Goal: Navigation & Orientation: Find specific page/section

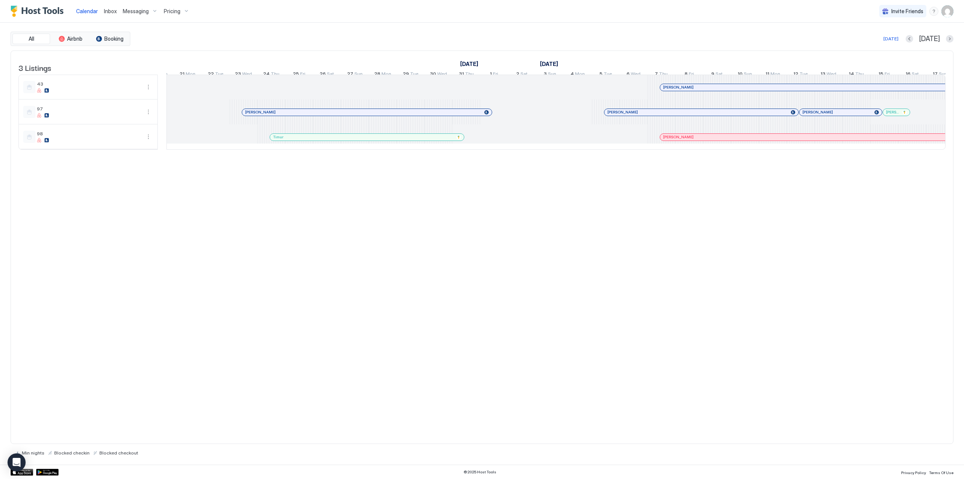
click at [822, 115] on div at bounding box center [822, 112] width 6 height 6
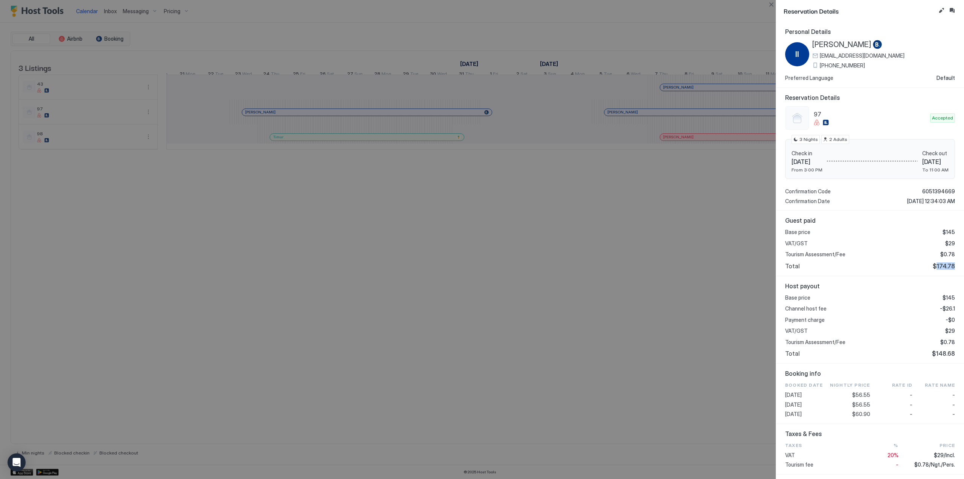
drag, startPoint x: 934, startPoint y: 264, endPoint x: 954, endPoint y: 268, distance: 21.1
click at [954, 268] on div "Guest paid Base price $145 VAT/GST $29 Tourism Assessment/Fee $0.78 Total $174.…" at bounding box center [870, 244] width 188 height 66
copy span "174.78"
click at [834, 46] on span "[PERSON_NAME]" at bounding box center [842, 44] width 59 height 9
click at [772, 5] on button "Close" at bounding box center [771, 4] width 9 height 9
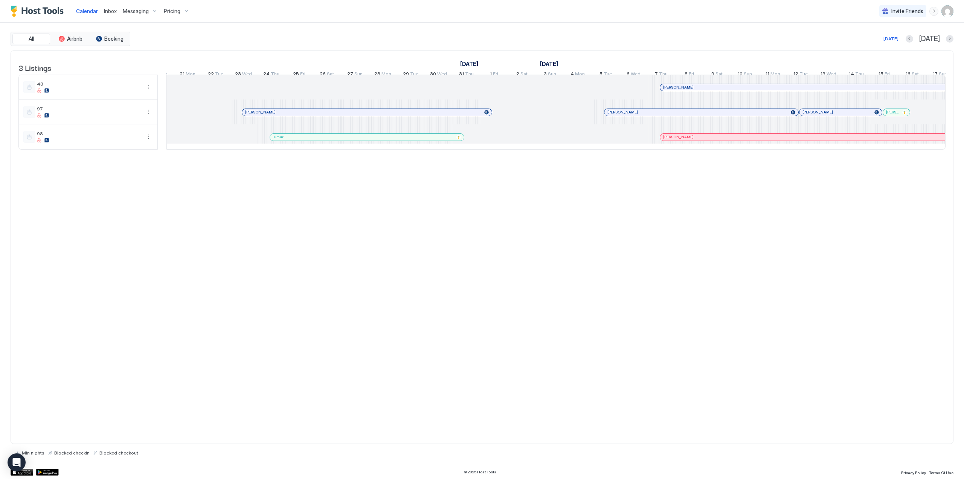
click at [893, 115] on span "[PERSON_NAME]" at bounding box center [892, 112] width 13 height 5
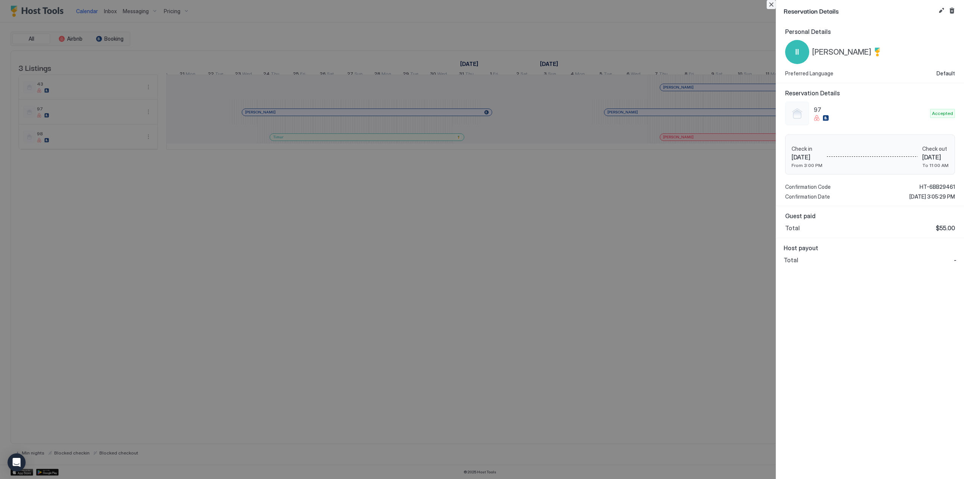
click at [770, 4] on button "Close" at bounding box center [771, 4] width 9 height 9
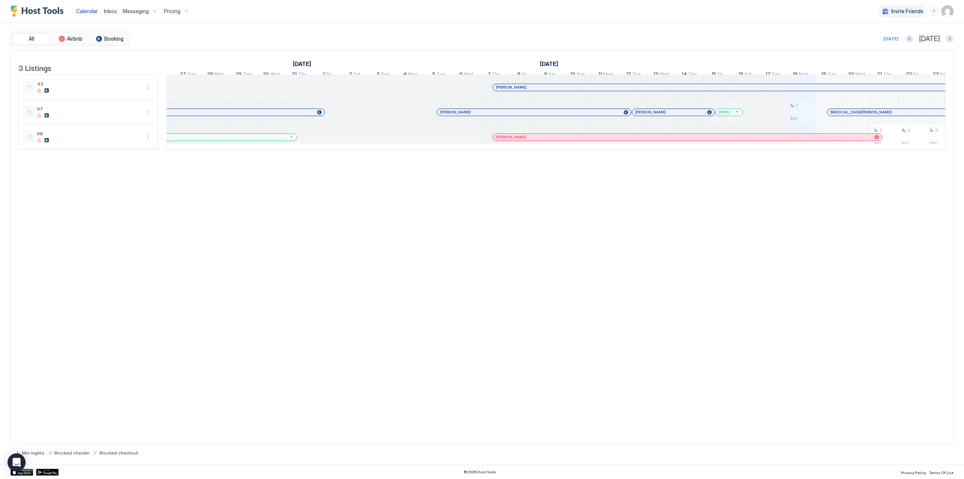
scroll to position [0, 915]
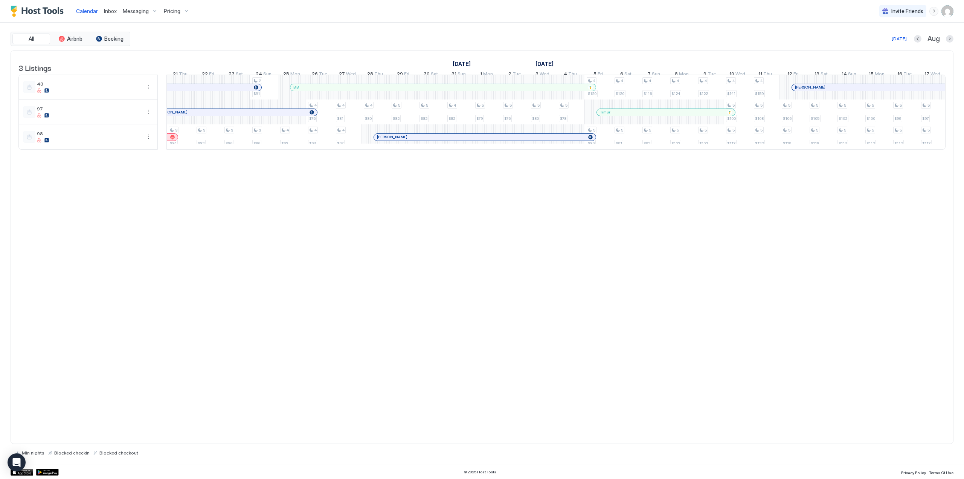
click at [294, 115] on div at bounding box center [294, 112] width 6 height 6
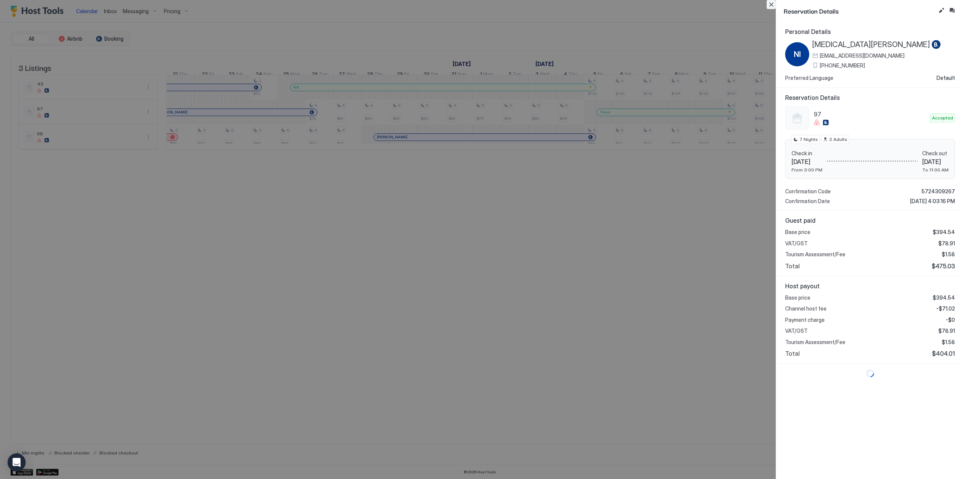
click at [770, 5] on button "Close" at bounding box center [771, 4] width 9 height 9
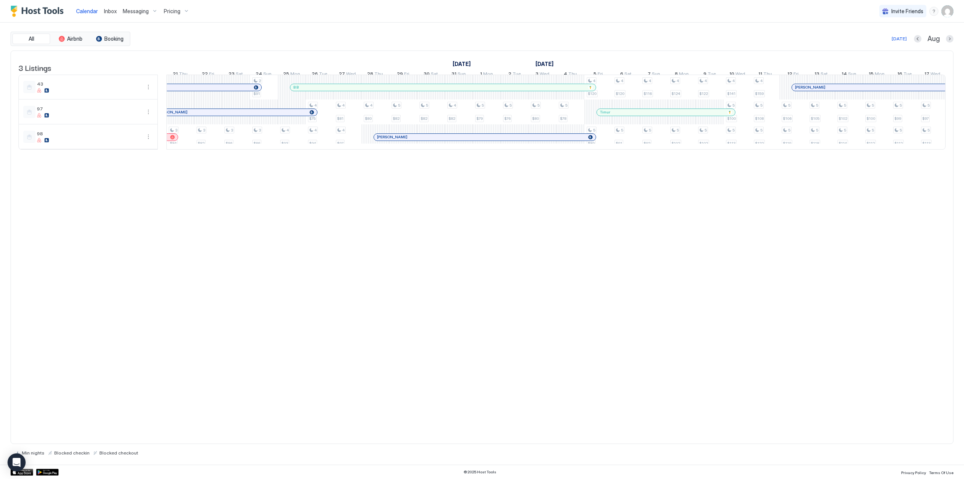
click at [411, 139] on div "[PERSON_NAME]" at bounding box center [481, 136] width 208 height 5
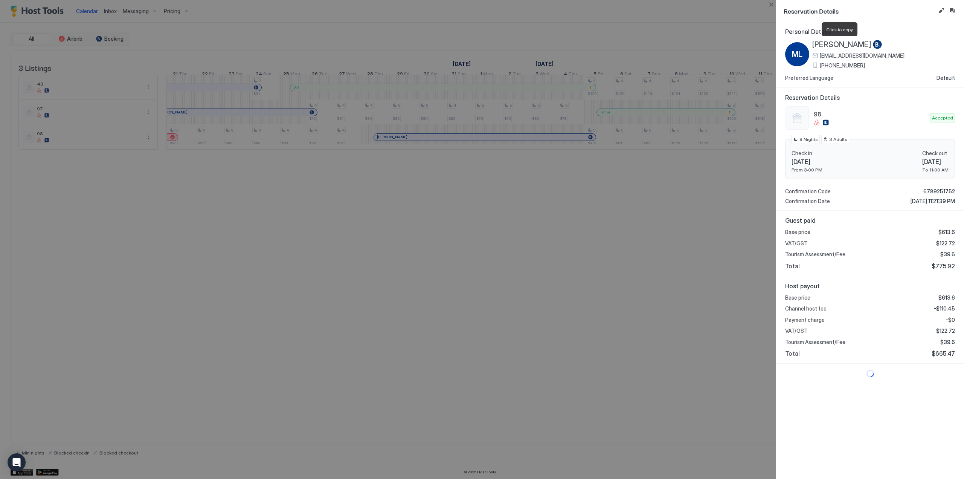
click at [843, 46] on span "[PERSON_NAME]" at bounding box center [842, 44] width 59 height 9
drag, startPoint x: 934, startPoint y: 266, endPoint x: 944, endPoint y: 267, distance: 10.7
click at [944, 267] on span "$775.92" at bounding box center [943, 266] width 23 height 8
drag, startPoint x: 931, startPoint y: 266, endPoint x: 949, endPoint y: 267, distance: 18.1
click at [949, 267] on span "$775.92" at bounding box center [943, 266] width 23 height 8
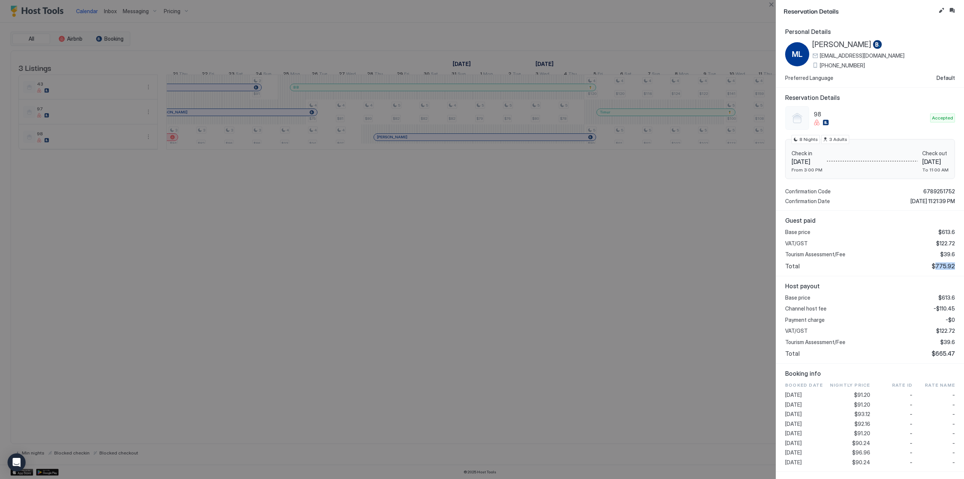
copy span "775.92"
click at [921, 274] on div "Guest paid Base price $613.6 VAT/GST $122.72 Tourism Assessment/Fee $39.6 Total…" at bounding box center [870, 244] width 188 height 66
drag, startPoint x: 933, startPoint y: 265, endPoint x: 950, endPoint y: 267, distance: 17.1
click at [950, 267] on div "Guest paid Base price $613.6 VAT/GST $122.72 Tourism Assessment/Fee $39.6 Total…" at bounding box center [870, 244] width 188 height 66
copy span "775.92"
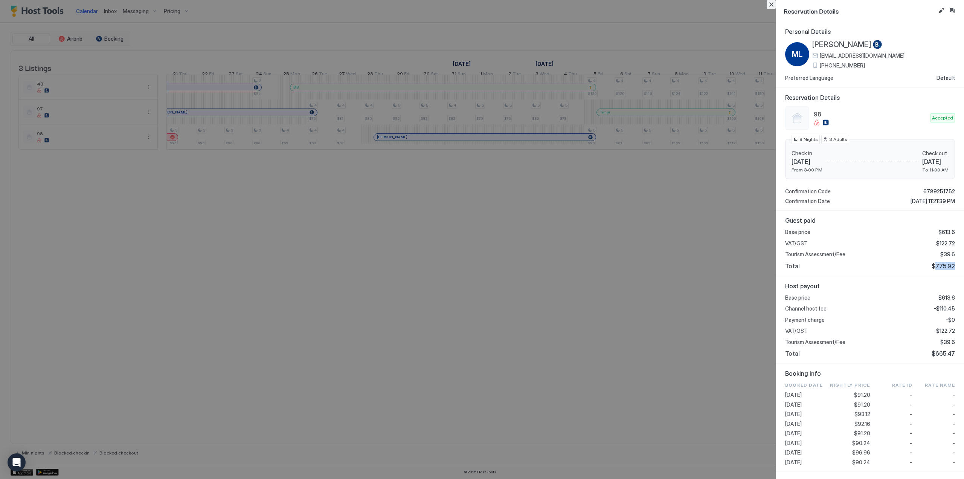
click at [770, 3] on button "Close" at bounding box center [771, 4] width 9 height 9
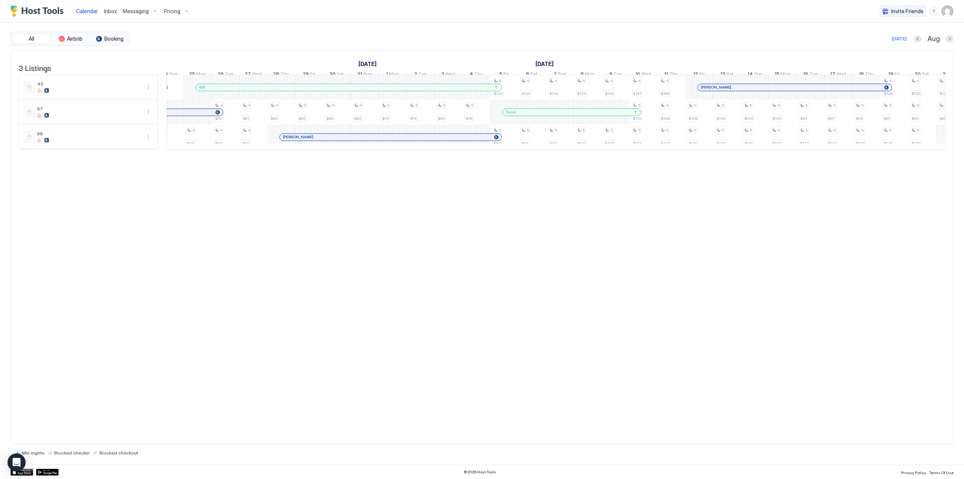
scroll to position [0, 601]
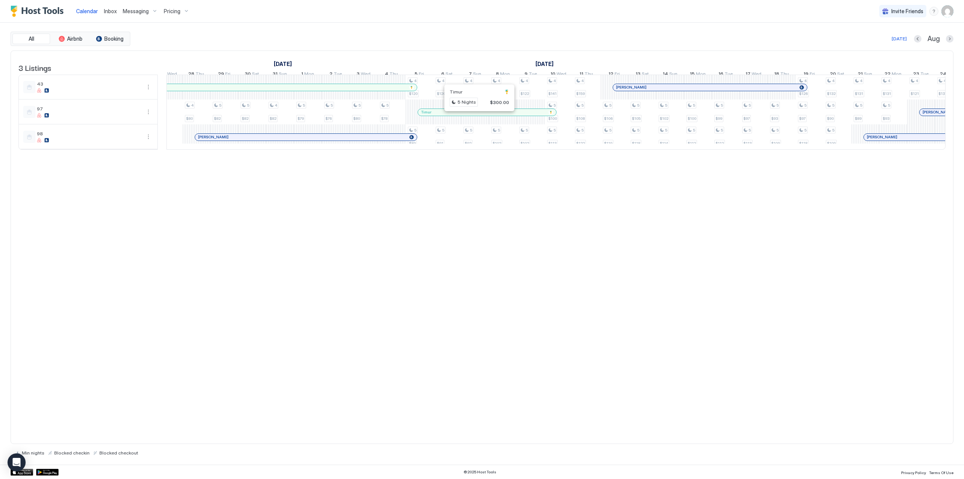
click at [478, 115] on div at bounding box center [478, 112] width 6 height 6
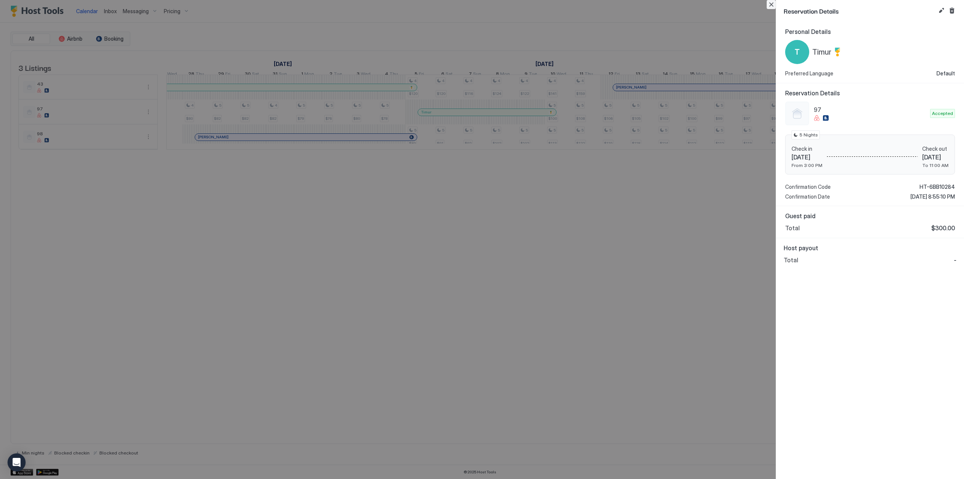
click at [771, 4] on button "Close" at bounding box center [771, 4] width 9 height 9
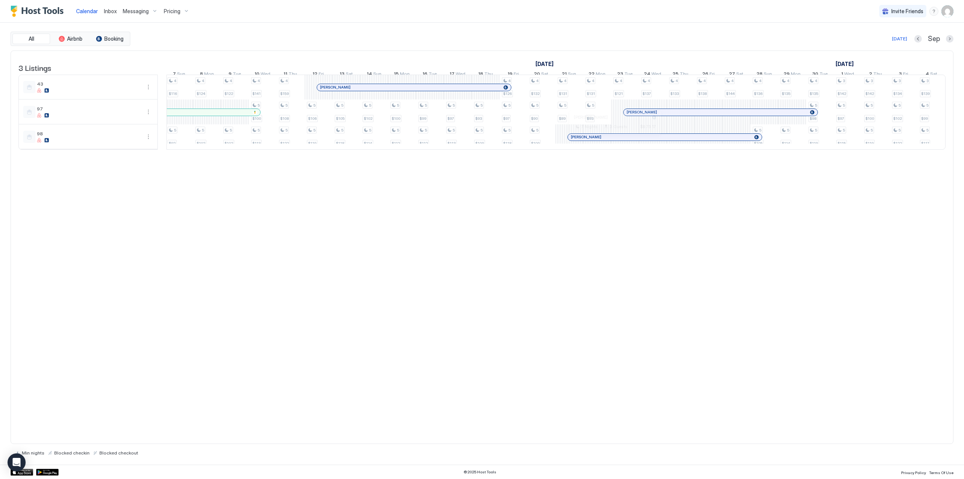
click at [612, 140] on div at bounding box center [612, 137] width 6 height 6
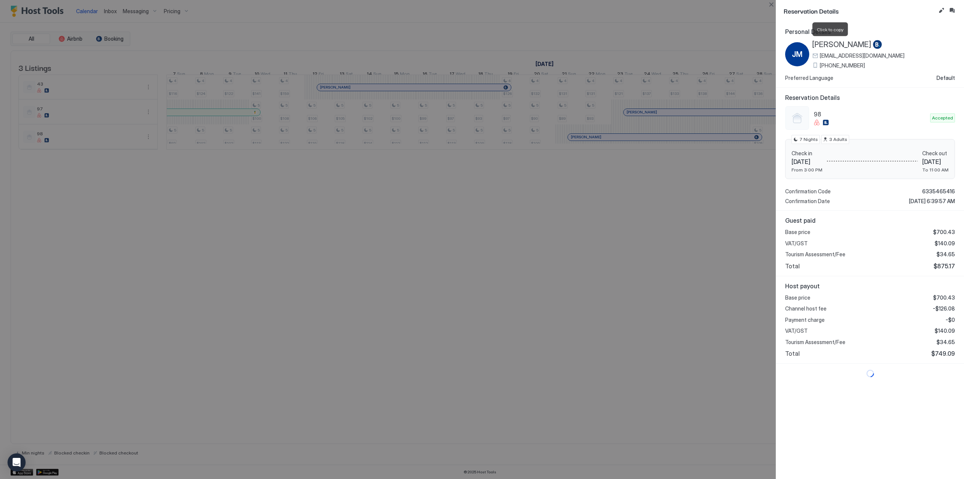
click at [834, 47] on span "[PERSON_NAME]" at bounding box center [842, 44] width 59 height 9
drag, startPoint x: 932, startPoint y: 264, endPoint x: 950, endPoint y: 267, distance: 19.1
click at [950, 267] on div "Guest paid Base price $700.43 VAT/GST $140.09 Tourism Assessment/Fee $34.65 Tot…" at bounding box center [870, 244] width 188 height 66
copy span "875.17"
click at [770, 5] on button "Close" at bounding box center [771, 4] width 9 height 9
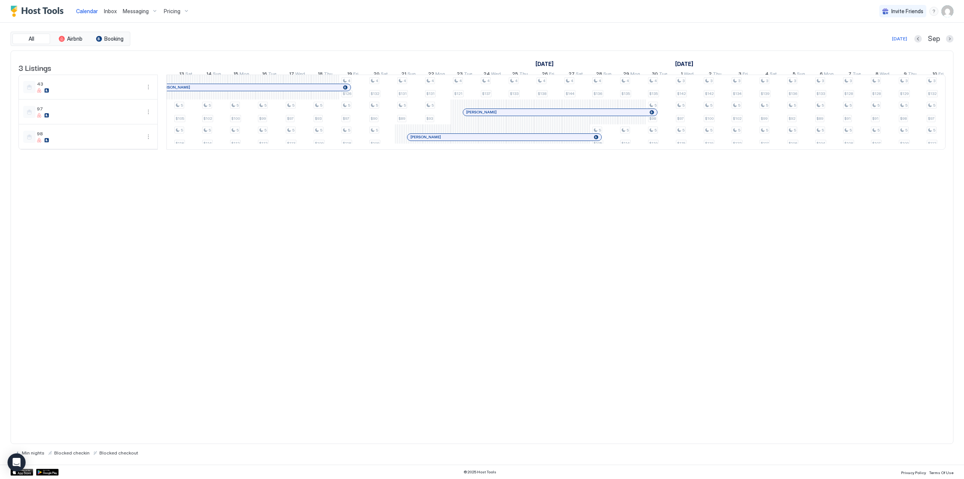
scroll to position [0, 620]
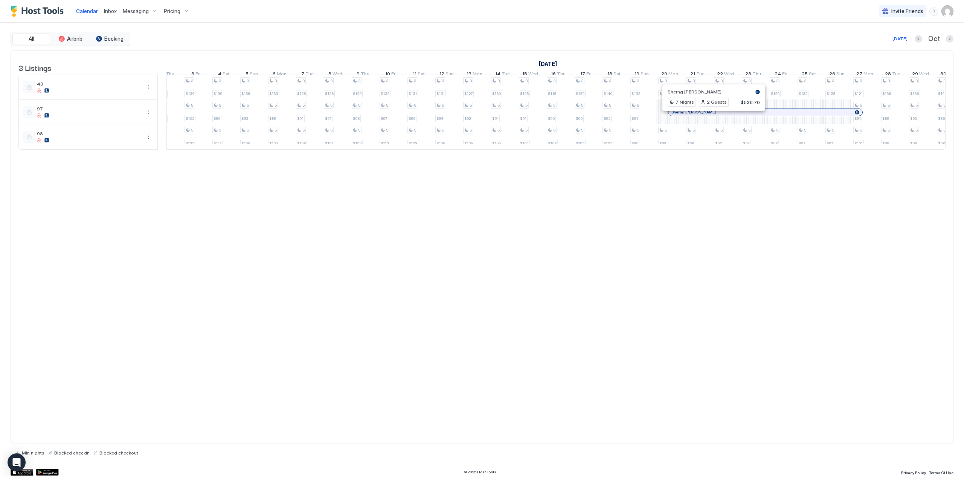
click at [711, 115] on div at bounding box center [711, 112] width 6 height 6
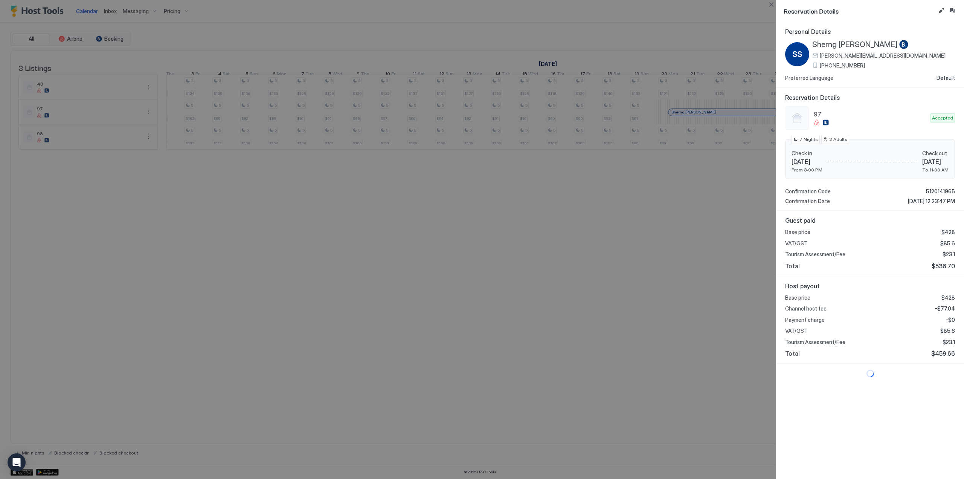
click at [860, 46] on span "Sherng [PERSON_NAME]" at bounding box center [856, 44] width 86 height 9
click at [853, 47] on span "Sherng [PERSON_NAME]" at bounding box center [856, 44] width 86 height 9
click at [652, 157] on div at bounding box center [482, 239] width 964 height 479
click at [770, 3] on button "Close" at bounding box center [771, 4] width 9 height 9
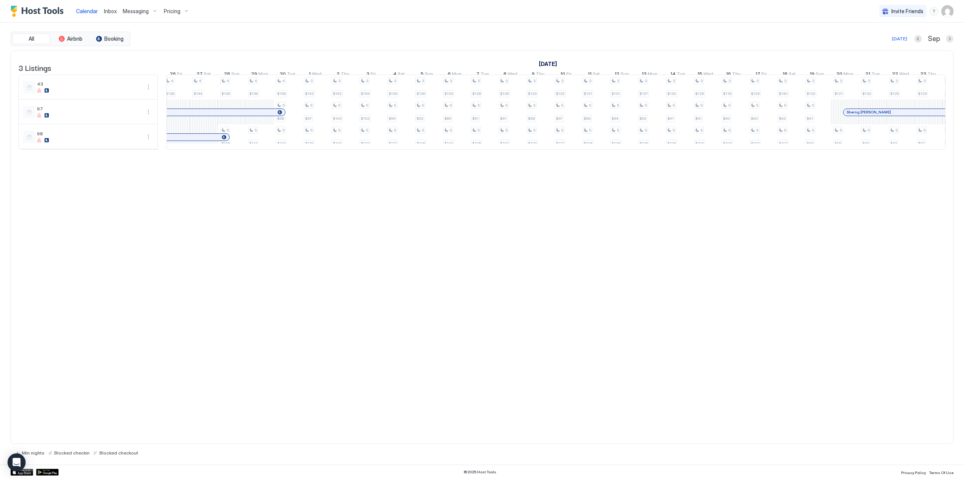
scroll to position [0, 388]
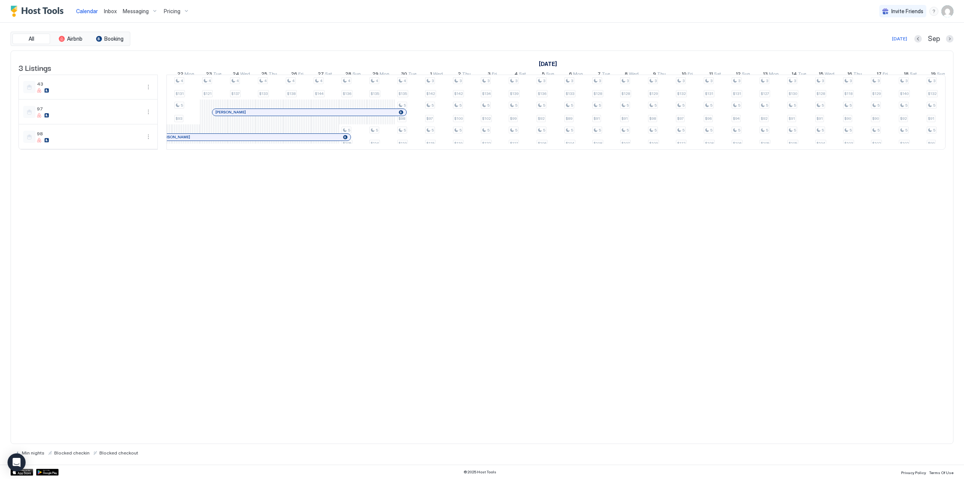
click at [390, 115] on div "[PERSON_NAME]" at bounding box center [309, 112] width 194 height 7
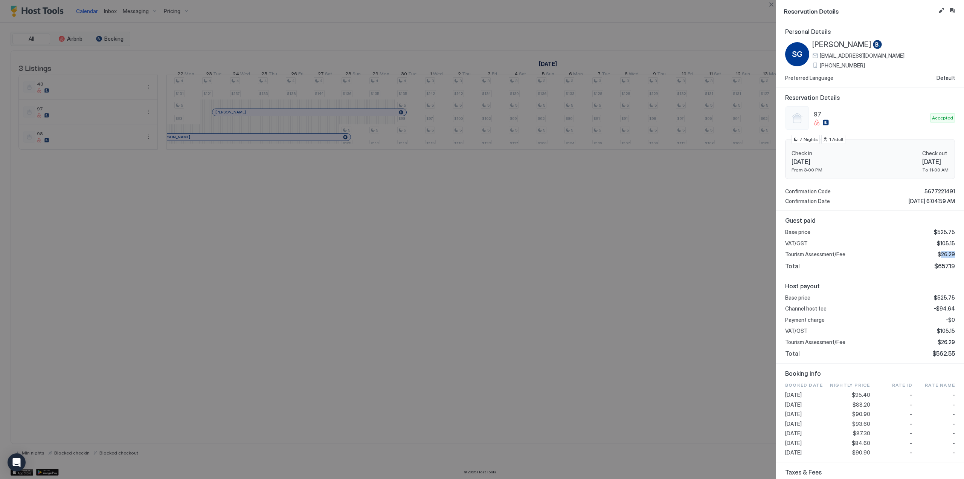
drag, startPoint x: 937, startPoint y: 253, endPoint x: 950, endPoint y: 254, distance: 13.3
click at [950, 254] on div "Guest paid Base price $525.75 VAT/GST $105.15 Tourism Assessment/Fee $26.29 Tot…" at bounding box center [870, 244] width 188 height 66
copy span "26.29"
drag, startPoint x: 576, startPoint y: 157, endPoint x: 589, endPoint y: 160, distance: 13.9
click at [589, 160] on div at bounding box center [482, 239] width 964 height 479
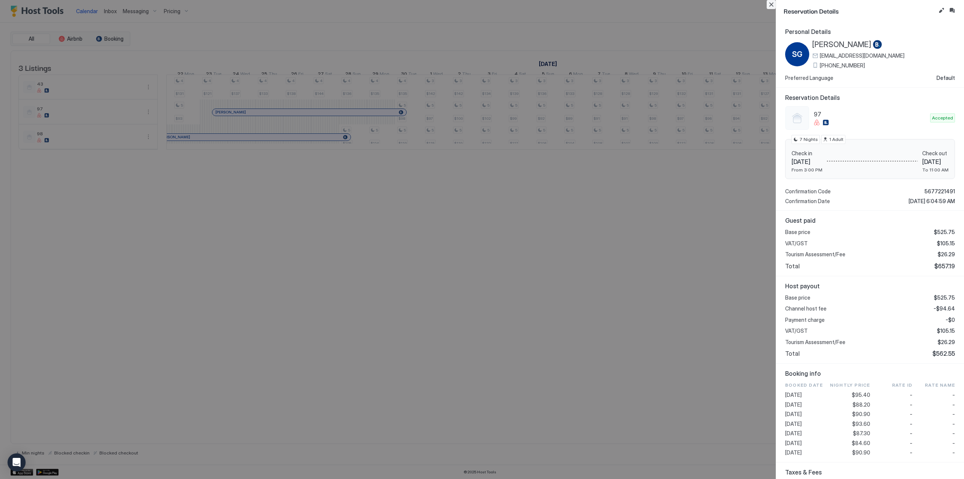
click at [773, 6] on button "Close" at bounding box center [771, 4] width 9 height 9
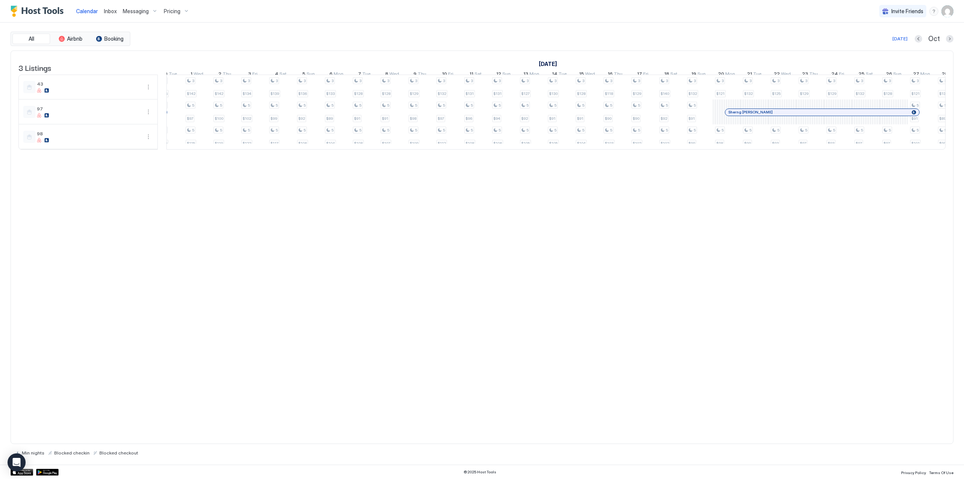
scroll to position [0, 521]
click at [466, 116] on link "Sherng [PERSON_NAME]" at bounding box center [482, 112] width 195 height 8
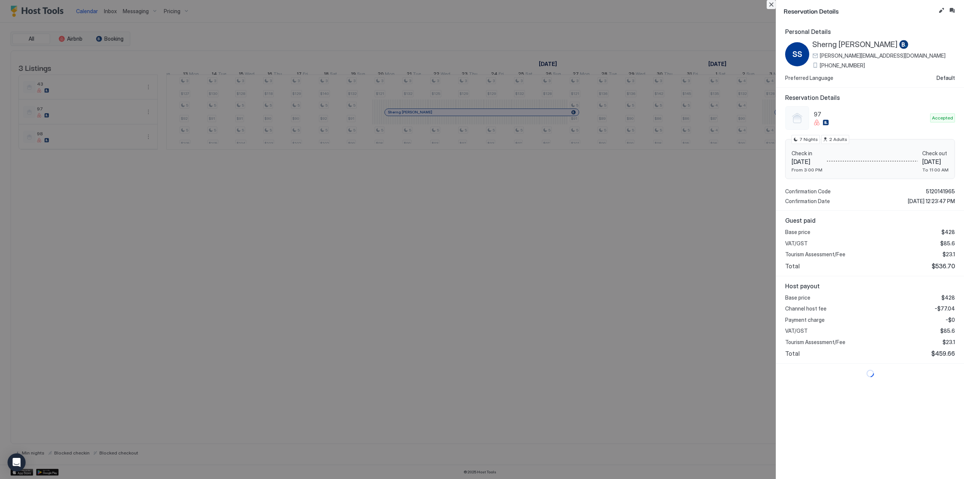
click at [772, 3] on button "Close" at bounding box center [771, 4] width 9 height 9
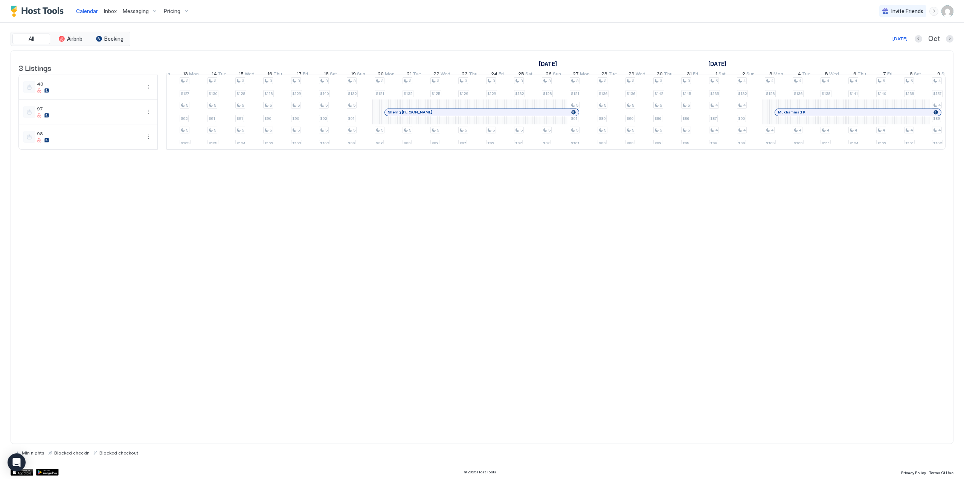
click at [513, 115] on div at bounding box center [513, 112] width 6 height 6
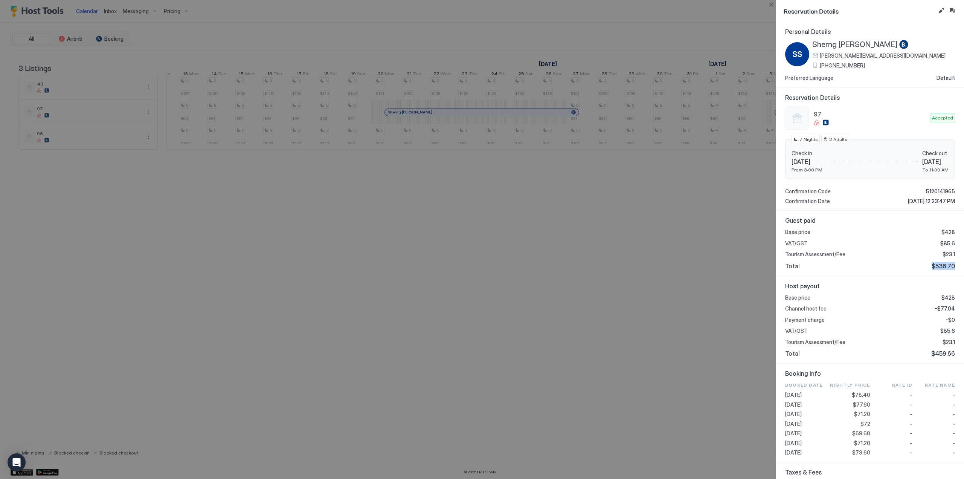
drag, startPoint x: 932, startPoint y: 265, endPoint x: 947, endPoint y: 269, distance: 16.3
click at [948, 269] on span "$536.70" at bounding box center [943, 266] width 23 height 8
click at [942, 272] on div "Guest paid Base price $428 VAT/GST $85.6 Tourism Assessment/Fee $23.1 Total $53…" at bounding box center [870, 244] width 188 height 66
drag, startPoint x: 930, startPoint y: 264, endPoint x: 950, endPoint y: 268, distance: 20.0
click at [950, 268] on div "Guest paid Base price $428 VAT/GST $85.6 Tourism Assessment/Fee $23.1 Total $53…" at bounding box center [870, 244] width 188 height 66
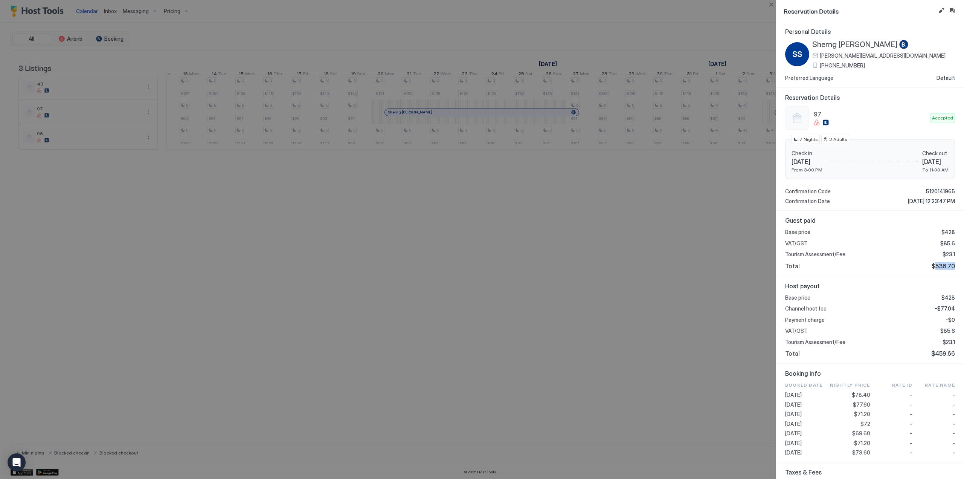
copy span "536.70"
click at [771, 5] on button "Close" at bounding box center [771, 4] width 9 height 9
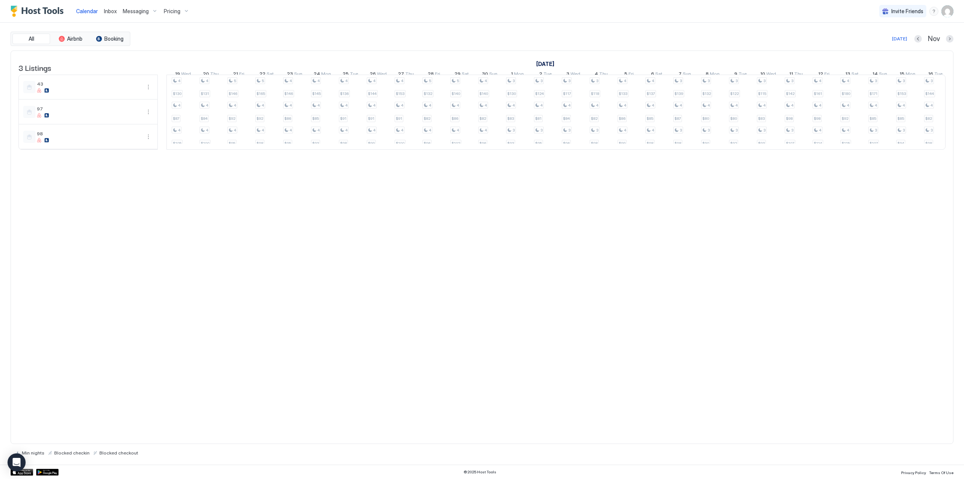
drag, startPoint x: 562, startPoint y: 154, endPoint x: 557, endPoint y: 164, distance: 11.6
click at [557, 157] on div "3 Listings [DATE] [DATE] [DATE] 11 Tue 12 Wed 13 Thu 14 Fri 15 Sat 16 Sun 17 Mo…" at bounding box center [482, 104] width 943 height 107
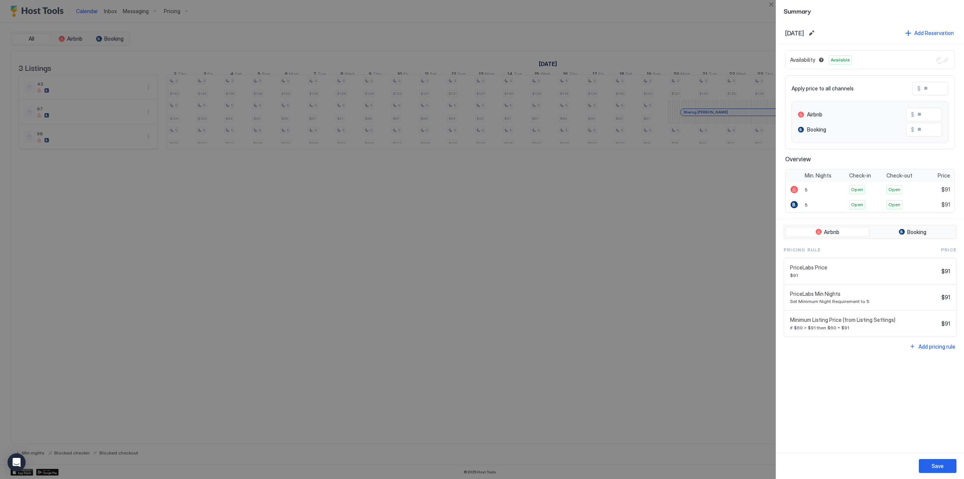
click at [640, 194] on div at bounding box center [482, 239] width 964 height 479
click at [767, 5] on button "Close" at bounding box center [771, 4] width 9 height 9
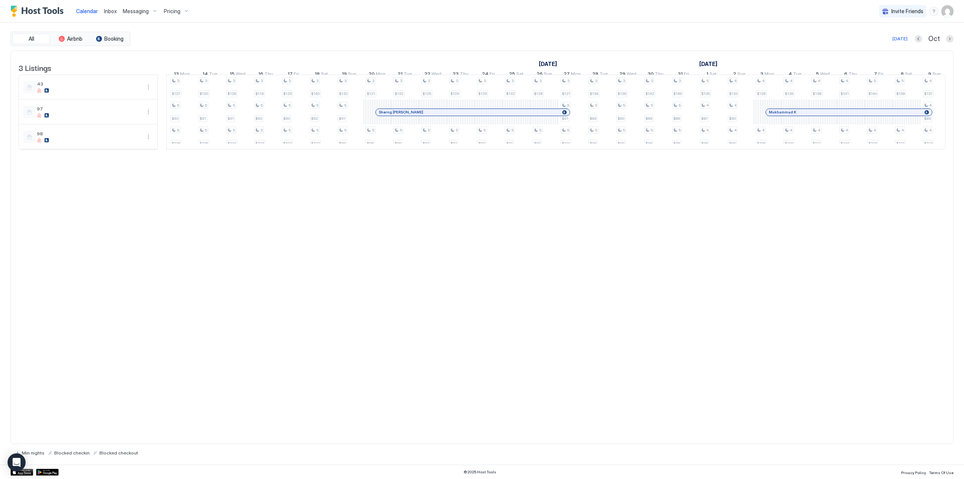
click at [804, 115] on div at bounding box center [804, 112] width 6 height 6
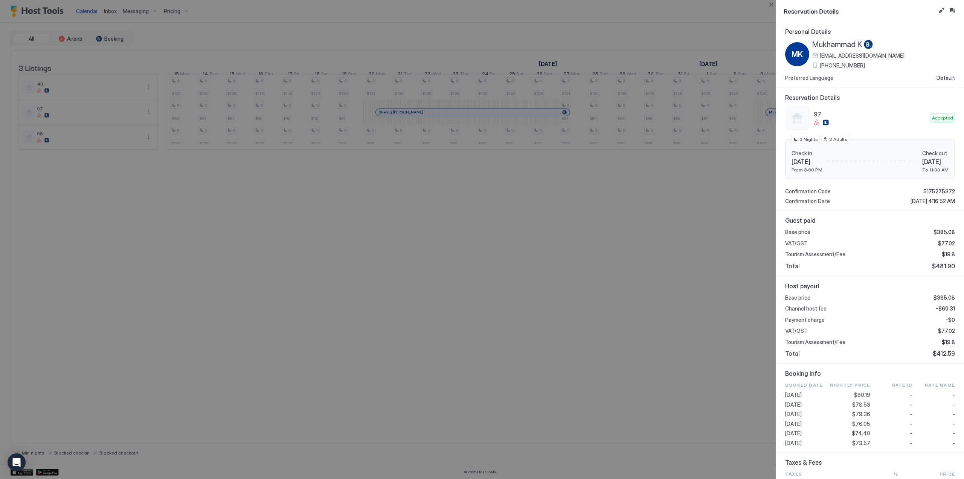
click at [601, 422] on div at bounding box center [482, 239] width 964 height 479
click at [605, 161] on div at bounding box center [482, 239] width 964 height 479
click at [770, 4] on button "Close" at bounding box center [771, 4] width 9 height 9
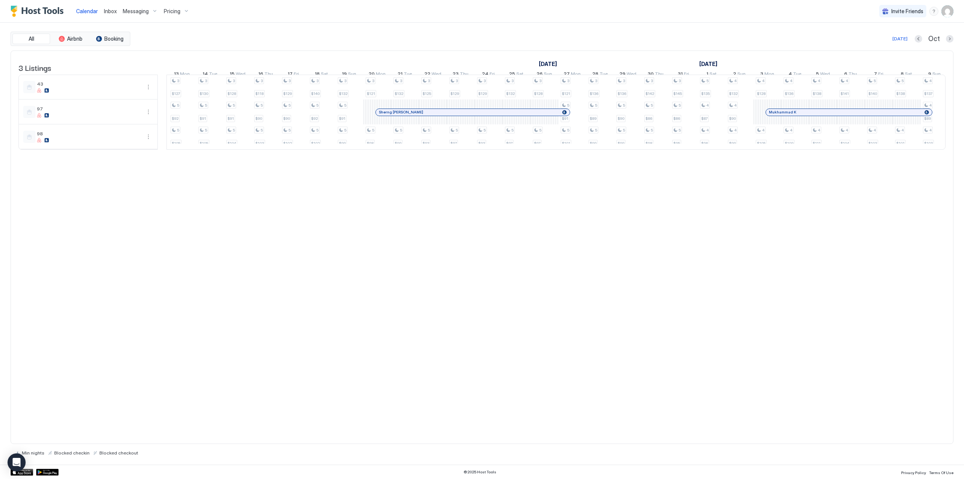
click at [817, 116] on div "Mukhammad K" at bounding box center [849, 112] width 166 height 7
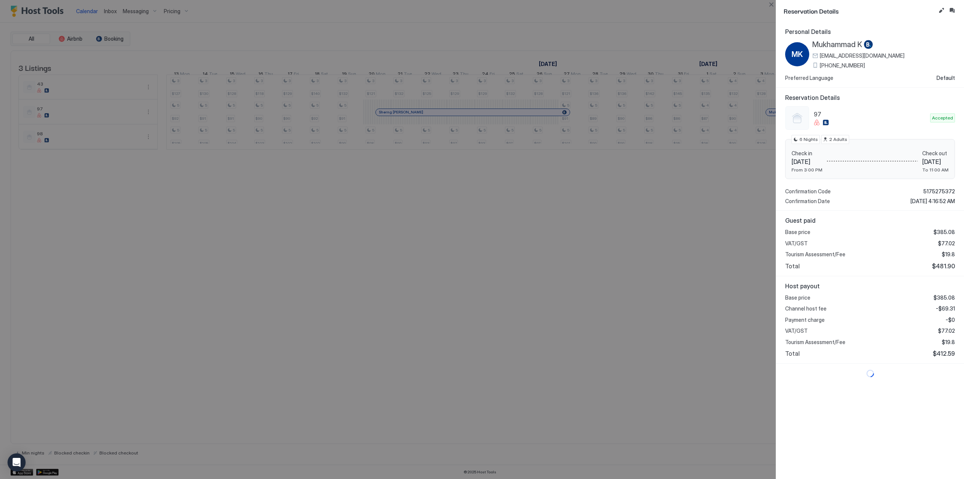
click at [838, 44] on span "Mukhammad K" at bounding box center [838, 44] width 50 height 9
drag, startPoint x: 932, startPoint y: 265, endPoint x: 949, endPoint y: 267, distance: 17.8
click at [949, 267] on span "$481.90" at bounding box center [943, 266] width 23 height 8
copy span "481.90"
click at [775, 2] on button "Close" at bounding box center [771, 4] width 9 height 9
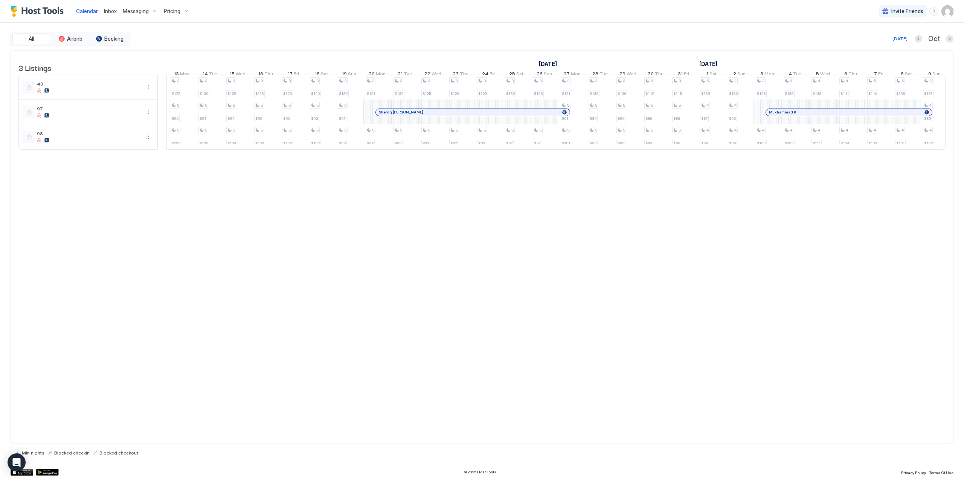
click at [115, 9] on span "Inbox" at bounding box center [110, 11] width 13 height 6
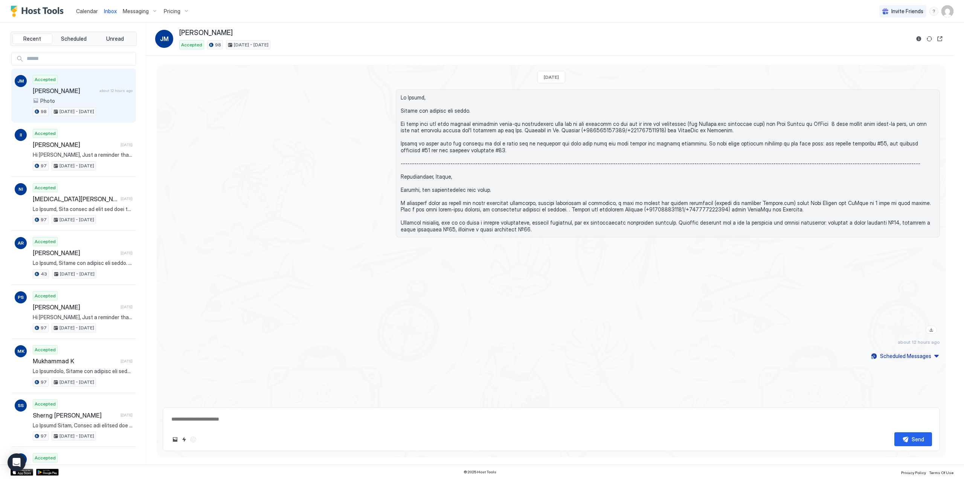
click at [148, 12] on div "Messaging" at bounding box center [140, 11] width 41 height 13
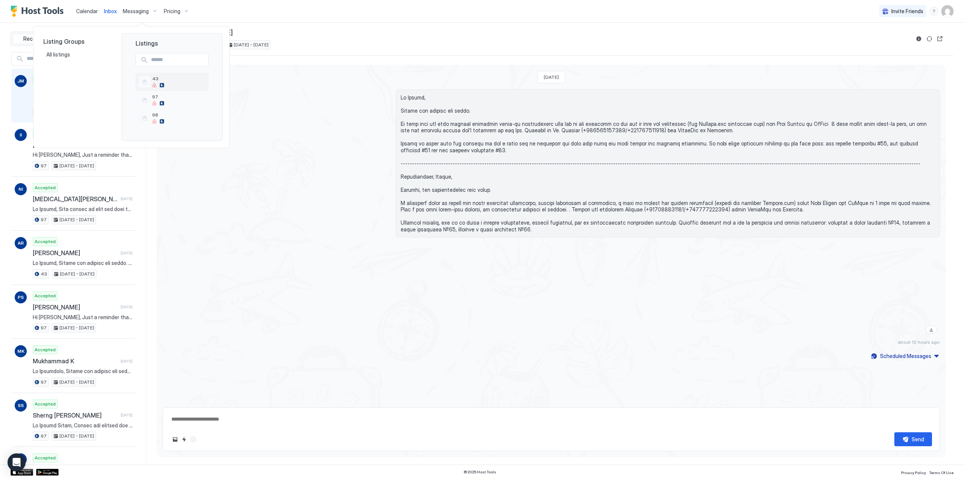
click at [175, 84] on div at bounding box center [178, 85] width 53 height 5
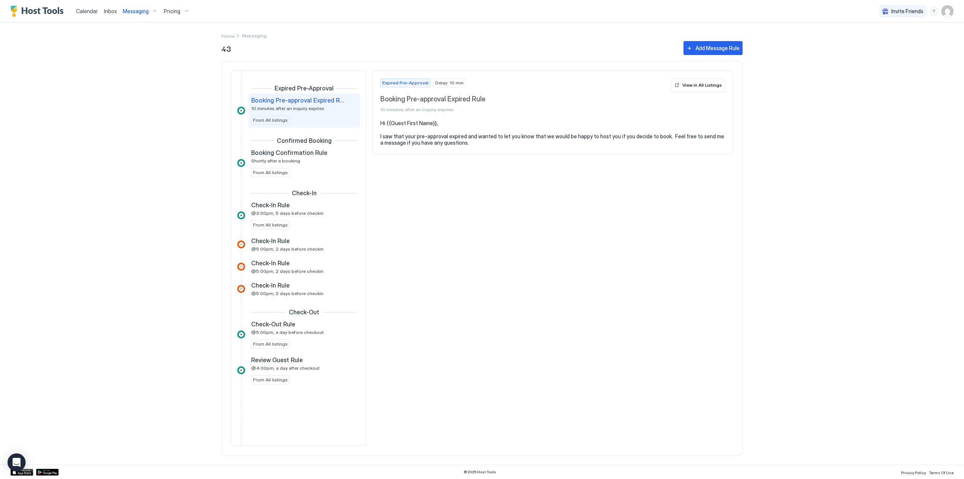
click at [109, 7] on link "Inbox" at bounding box center [110, 11] width 13 height 8
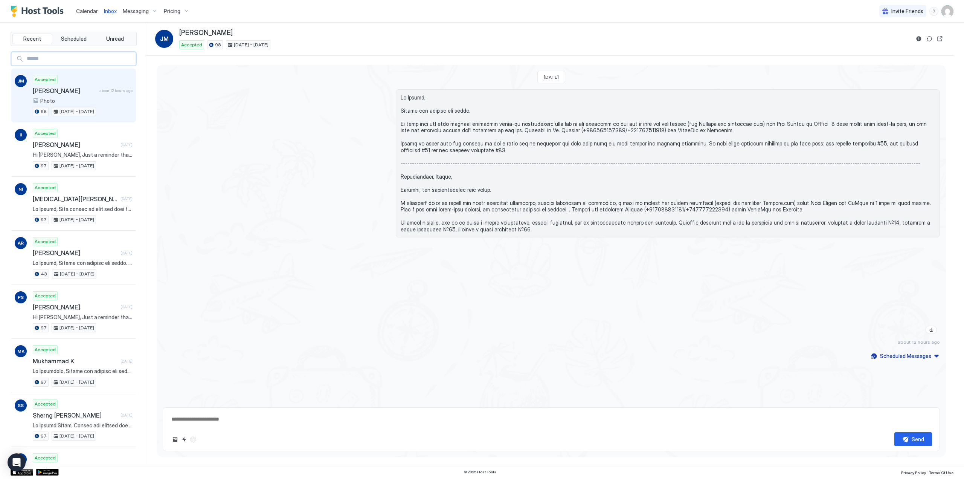
click at [71, 62] on input "Input Field" at bounding box center [80, 58] width 112 height 13
click at [76, 38] on span "Scheduled" at bounding box center [74, 38] width 26 height 7
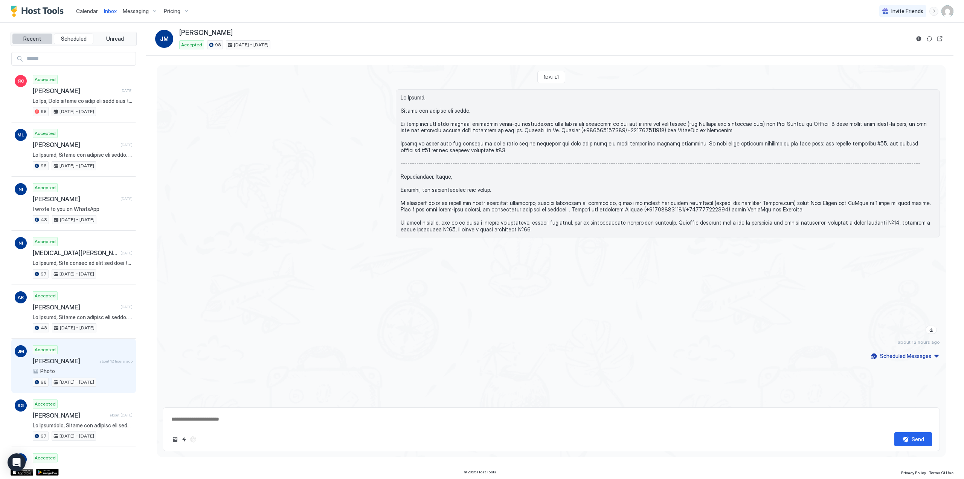
click at [33, 43] on button "Recent" at bounding box center [32, 39] width 40 height 11
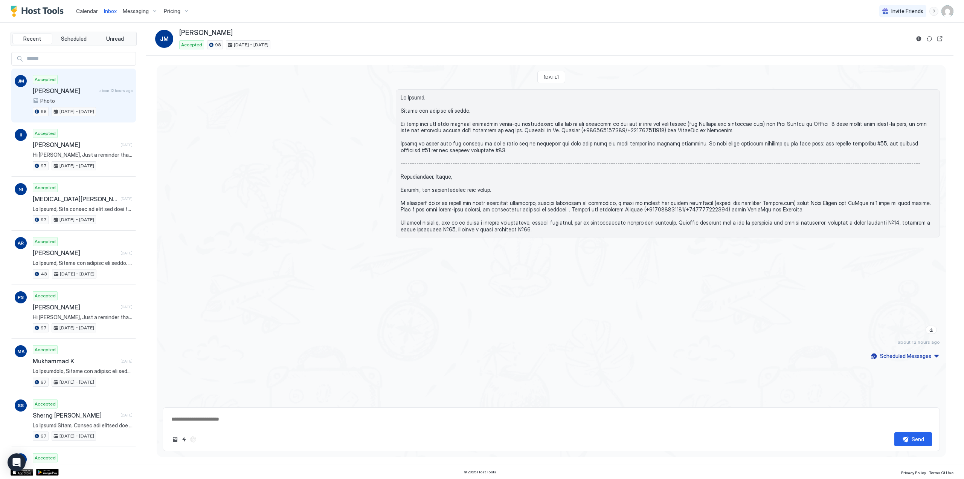
click at [104, 9] on span "Inbox" at bounding box center [110, 11] width 13 height 6
type textarea "*"
click at [92, 11] on span "Calendar" at bounding box center [87, 11] width 22 height 6
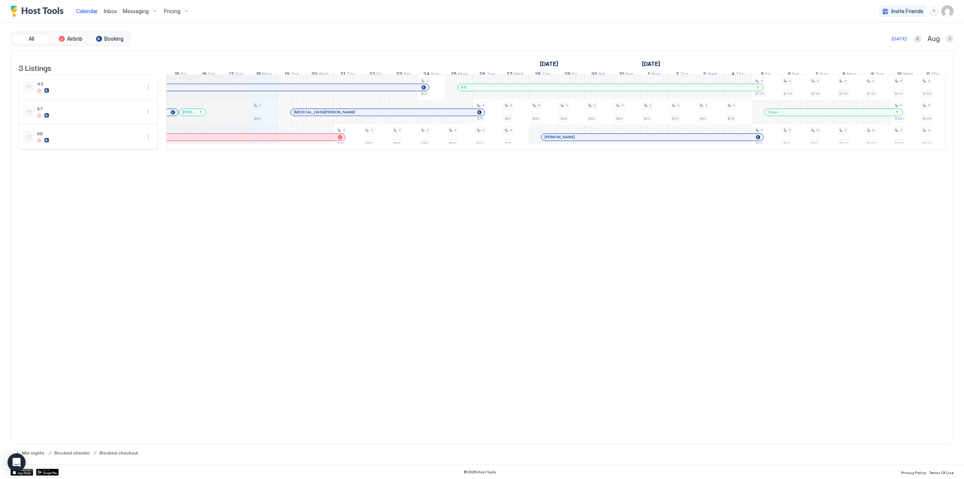
scroll to position [0, 309]
